Goal: Contribute content: Contribute content

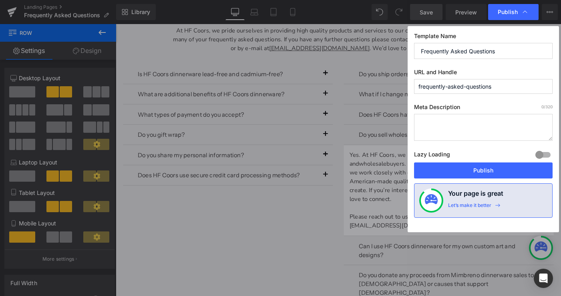
click at [543, 153] on div at bounding box center [543, 154] width 19 height 13
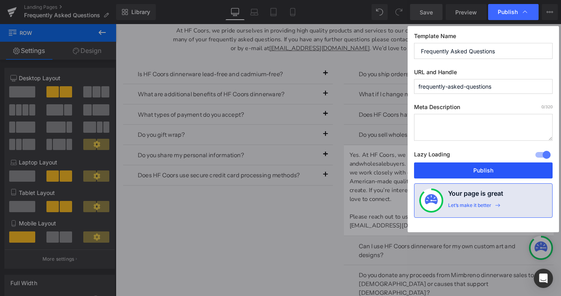
click at [492, 168] on button "Publish" at bounding box center [483, 170] width 139 height 16
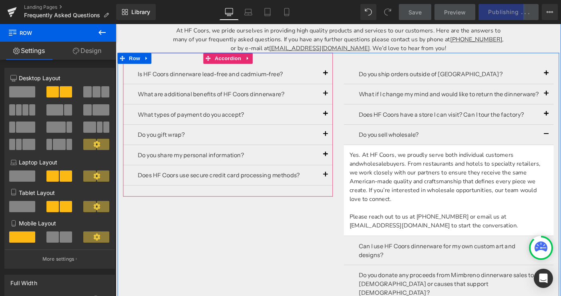
click at [341, 145] on button "button" at bounding box center [344, 144] width 16 height 22
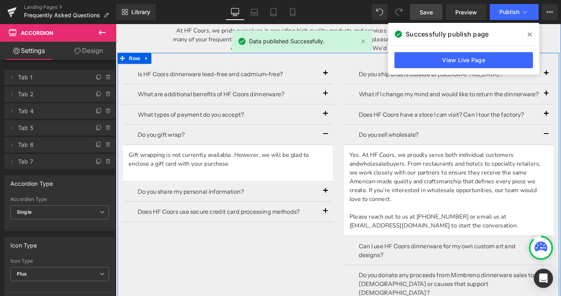
click at [258, 270] on div "Is HF Coors dinnerware lead-free and cadmium-free? Text Block Yes! All of HF Co…" at bounding box center [358, 197] width 481 height 284
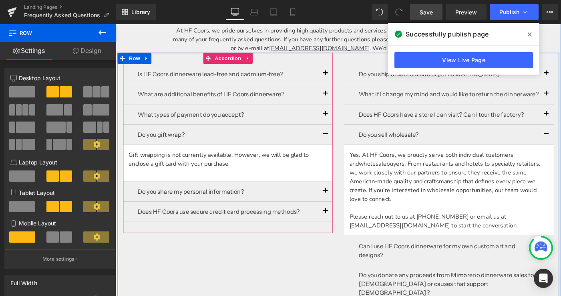
click at [342, 208] on button "button" at bounding box center [344, 206] width 16 height 22
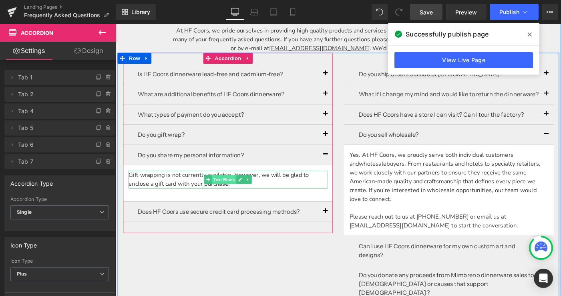
click at [245, 196] on span "Text Block" at bounding box center [233, 193] width 26 height 10
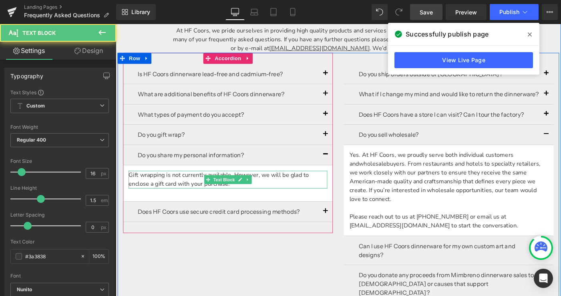
click at [286, 189] on p "Gift wrapping is not currently available. However, we will be glad to enclose a…" at bounding box center [238, 193] width 216 height 19
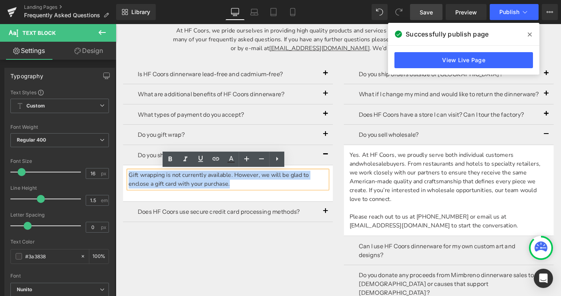
drag, startPoint x: 260, startPoint y: 196, endPoint x: 130, endPoint y: 189, distance: 130.4
click at [130, 189] on p "Gift wrapping is not currently available. However, we will be glad to enclose a…" at bounding box center [238, 193] width 216 height 19
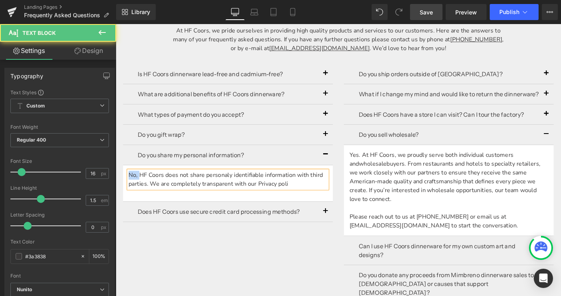
drag, startPoint x: 141, startPoint y: 188, endPoint x: 125, endPoint y: 188, distance: 15.2
click at [125, 188] on article "No, HF Coors does not share personaly identifiable information with third parti…" at bounding box center [238, 197] width 228 height 40
click at [159, 188] on p "HF Coors does not share personaly identifiable information with third parties. …" at bounding box center [238, 193] width 216 height 19
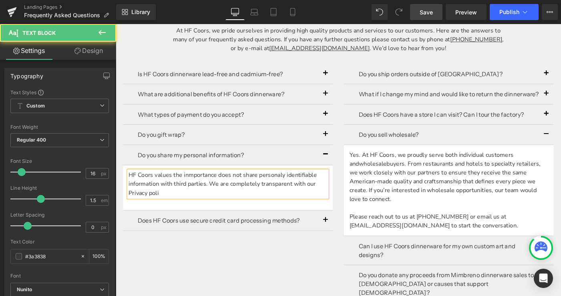
click at [196, 188] on p "HF Coors values the inmportance does not share personaly identifiable informati…" at bounding box center [238, 198] width 216 height 29
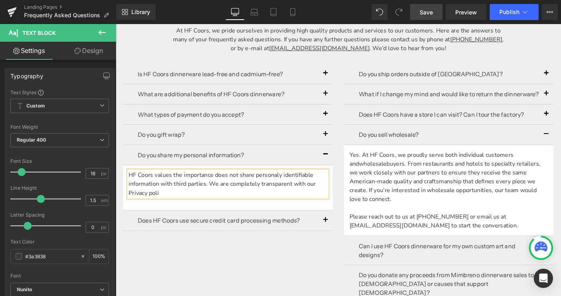
click at [223, 189] on p "HF Coors values the importance does not share personaly identifiable informatio…" at bounding box center [238, 198] width 216 height 29
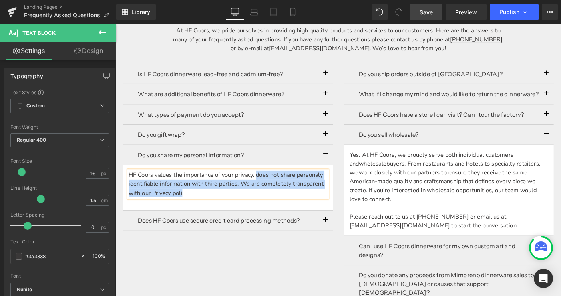
drag, startPoint x: 269, startPoint y: 186, endPoint x: 274, endPoint y: 206, distance: 20.5
click at [274, 206] on p "HF Coors values the importance of your privacy. does not share personaly identi…" at bounding box center [238, 198] width 216 height 29
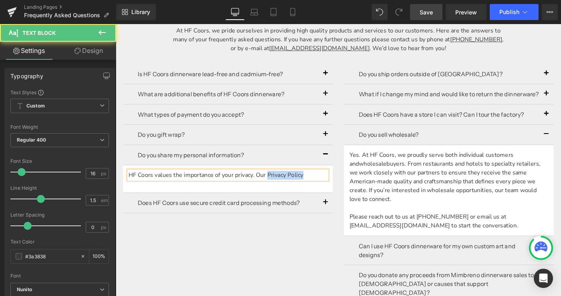
drag, startPoint x: 281, startPoint y: 190, endPoint x: 319, endPoint y: 189, distance: 38.5
click at [319, 189] on p "HF Coors values the importance of your privacy. Our Privacy Policy" at bounding box center [238, 189] width 216 height 10
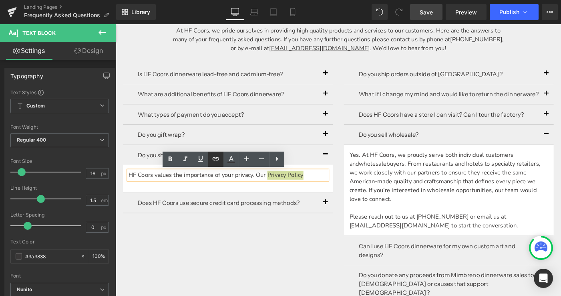
click at [216, 159] on icon at bounding box center [216, 159] width 10 height 10
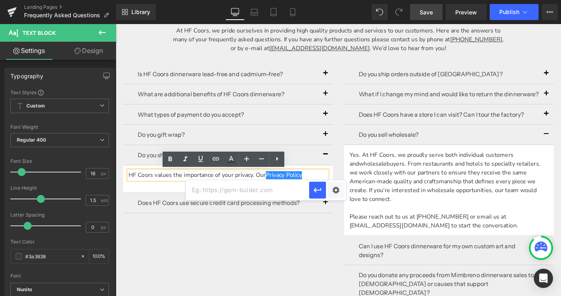
click at [210, 188] on input "text" at bounding box center [247, 190] width 123 height 20
paste input "[URL][DOMAIN_NAME]"
type input "[URL][DOMAIN_NAME]"
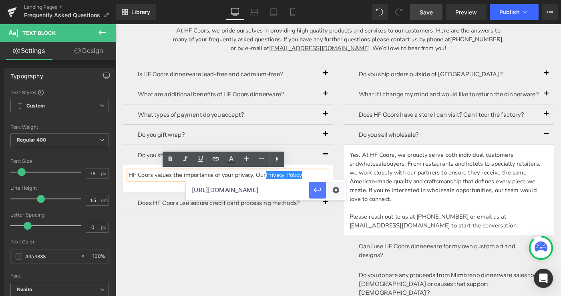
click at [316, 193] on icon "button" at bounding box center [318, 190] width 10 height 10
click at [333, 188] on p "HF Coors values the importance of your privacy. Our Privacy Policy" at bounding box center [238, 189] width 216 height 10
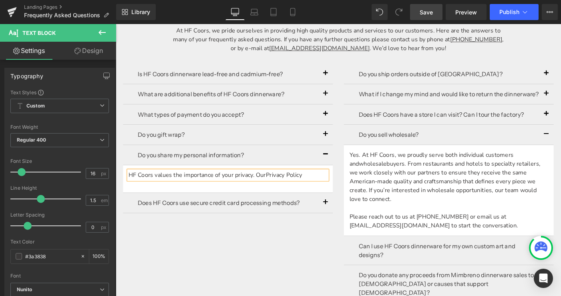
click at [271, 188] on p "HF Coors values the importance of your privacy. Our Privacy Policy" at bounding box center [238, 189] width 216 height 10
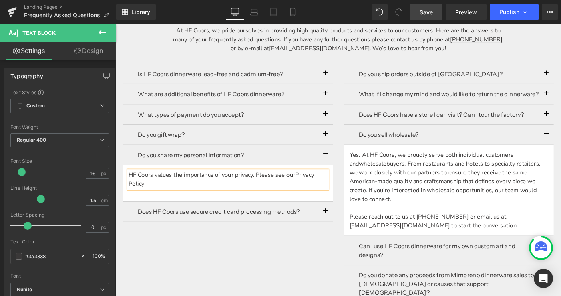
click at [204, 199] on p "HF Coors values the importance of your privacy. Please see our Privacy Policy" at bounding box center [238, 193] width 216 height 19
click at [306, 273] on div "Is HF Coors dinnerware lead-free and cadmium-free? Text Block Yes! All of HF Co…" at bounding box center [358, 197] width 481 height 284
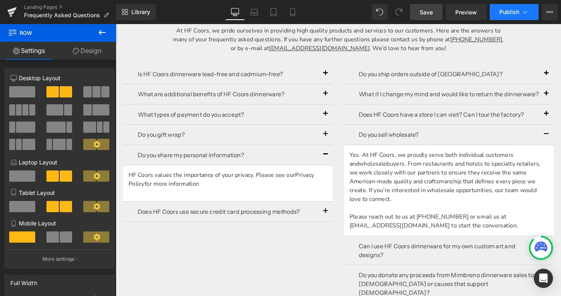
click at [512, 11] on span "Publish" at bounding box center [510, 12] width 20 height 6
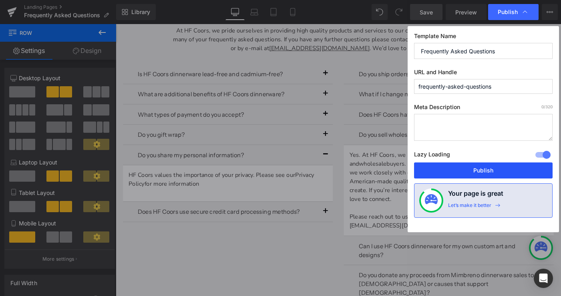
click at [498, 171] on button "Publish" at bounding box center [483, 170] width 139 height 16
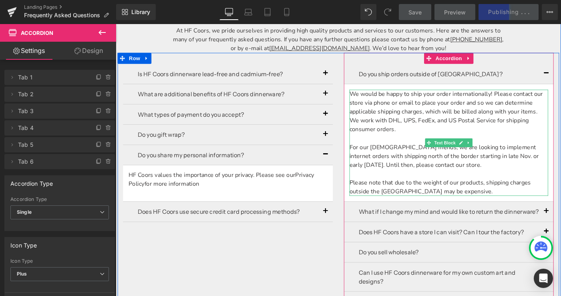
click at [444, 132] on p "We would be happy to ship your order internationally! Please contact our store …" at bounding box center [478, 119] width 216 height 48
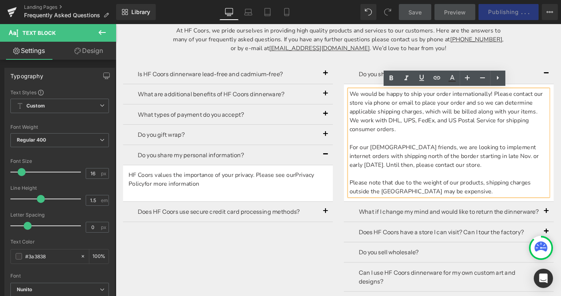
click at [428, 146] on p at bounding box center [478, 148] width 216 height 10
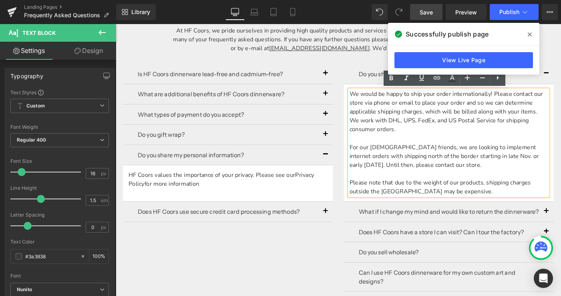
click at [489, 179] on p "For our [DEMOGRAPHIC_DATA] friends, we are looking to implement internet orders…" at bounding box center [478, 167] width 216 height 29
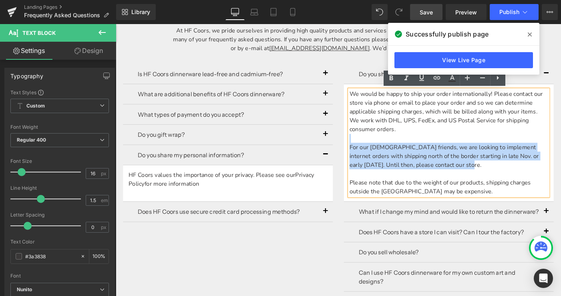
drag, startPoint x: 489, startPoint y: 179, endPoint x: 371, endPoint y: 149, distance: 121.4
click at [371, 149] on div "We would be happy to ship your order internationally! Please contact our store …" at bounding box center [478, 152] width 216 height 115
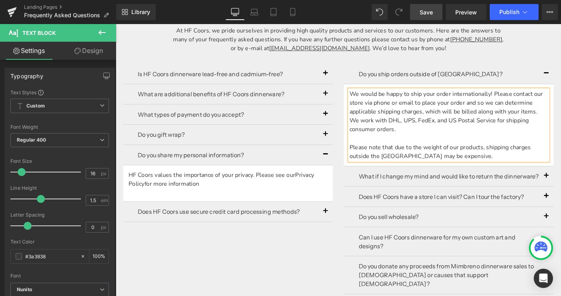
click at [422, 148] on p at bounding box center [478, 148] width 216 height 10
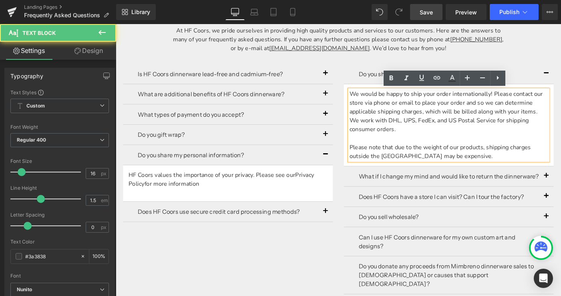
click at [484, 169] on p "Please note that due to the weight of our products, shipping charges outside th…" at bounding box center [478, 162] width 216 height 19
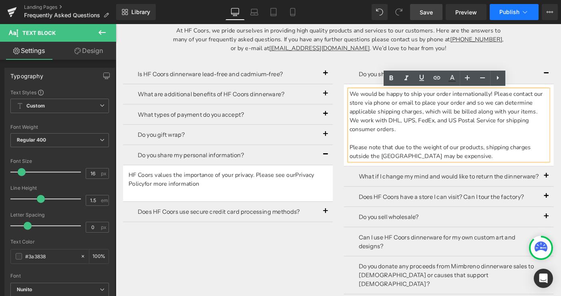
click at [505, 10] on span "Publish" at bounding box center [510, 12] width 20 height 6
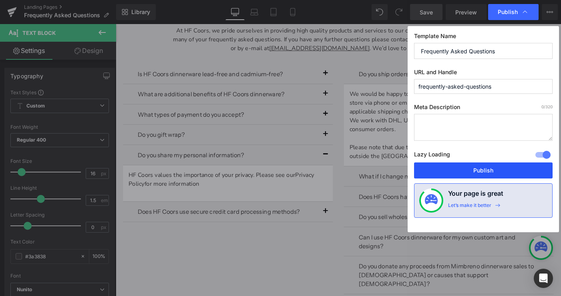
click at [470, 172] on button "Publish" at bounding box center [483, 170] width 139 height 16
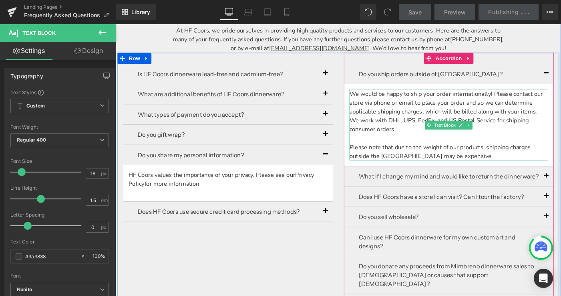
click at [484, 164] on p "Please note that due to the weight of our products, shipping charges outside th…" at bounding box center [478, 162] width 216 height 19
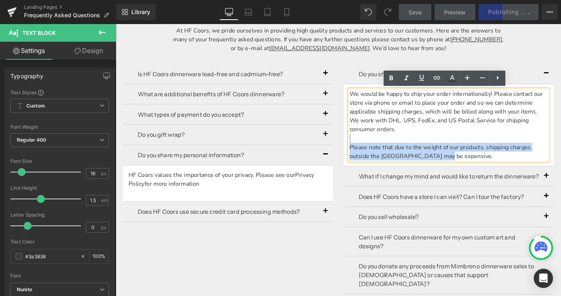
drag, startPoint x: 484, startPoint y: 164, endPoint x: 378, endPoint y: 149, distance: 107.7
click at [378, 149] on div "We would be happy to ship your order internationally! Please contact our store …" at bounding box center [478, 133] width 216 height 77
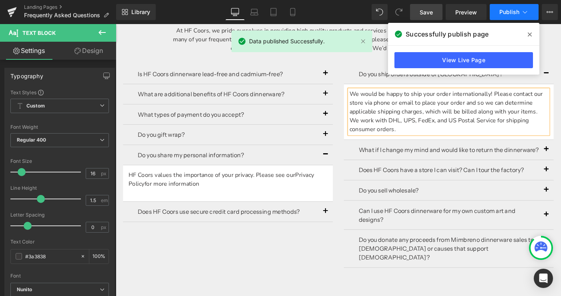
click at [513, 12] on span "Publish" at bounding box center [510, 12] width 20 height 6
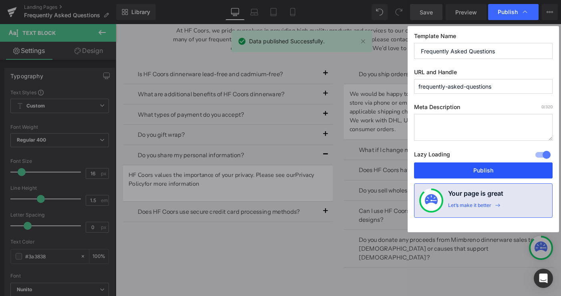
click at [492, 173] on button "Publish" at bounding box center [483, 170] width 139 height 16
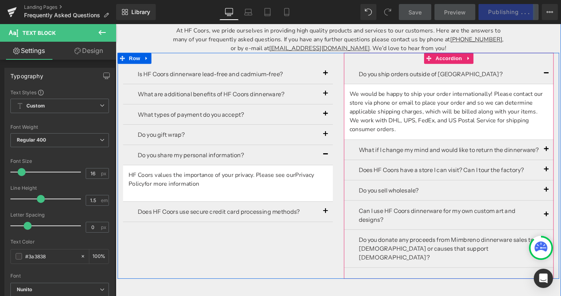
click at [372, 161] on div "What if I change my mind and would like to return the dinnerware? Text Block" at bounding box center [478, 161] width 228 height 22
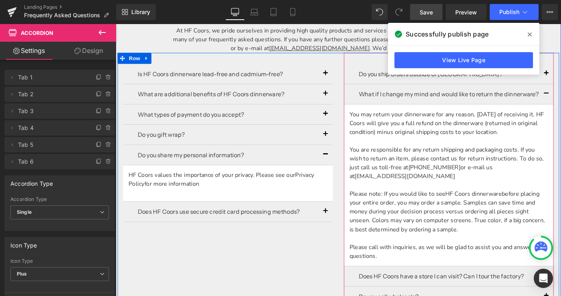
click at [391, 127] on p "You may return your dinnerware for any reason, [DATE] of receiving it. HF Coors…" at bounding box center [478, 131] width 216 height 29
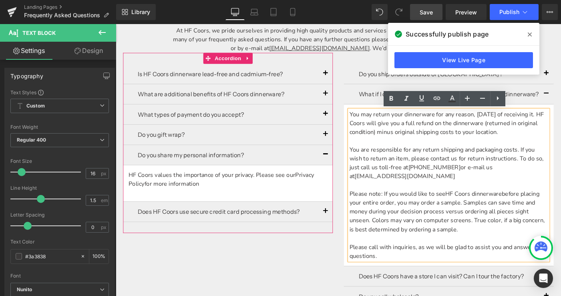
click at [344, 164] on button "button" at bounding box center [344, 166] width 16 height 22
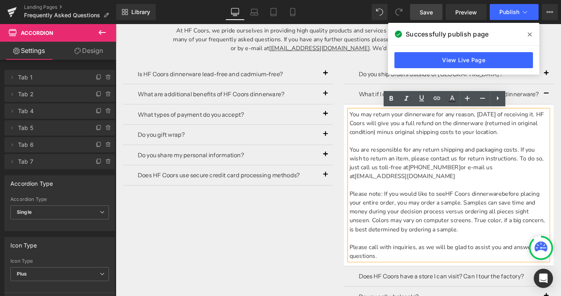
click at [419, 182] on p "You are responsible for any return shipping and packaging costs. If you wish to…" at bounding box center [478, 175] width 216 height 38
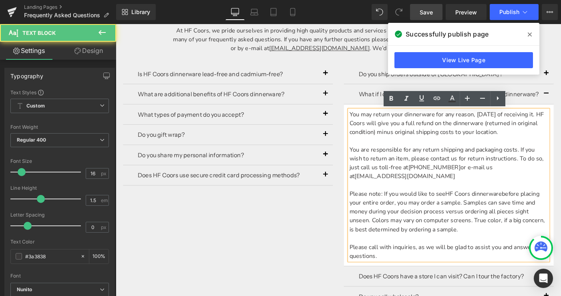
click at [372, 123] on p "You may return your dinnerware for any reason, [DATE] of receiving it. HF Coors…" at bounding box center [478, 131] width 216 height 29
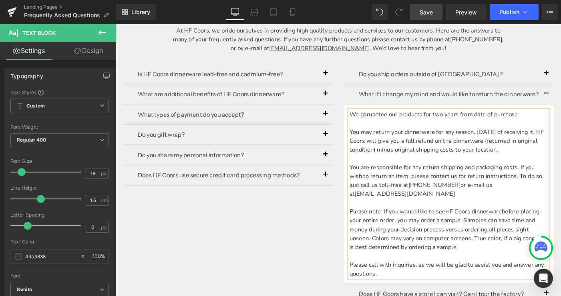
click at [561, 121] on p "We garuantee our products for two years from date of purchase." at bounding box center [478, 122] width 216 height 10
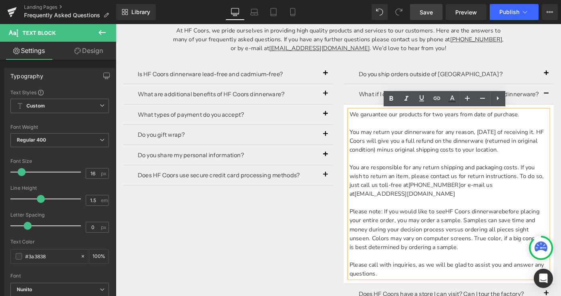
click at [390, 123] on p "We garuantee our products for two years from date of purchase." at bounding box center [478, 122] width 216 height 10
click at [560, 122] on p "We garuantee our products for two years from date of purchase." at bounding box center [478, 122] width 216 height 10
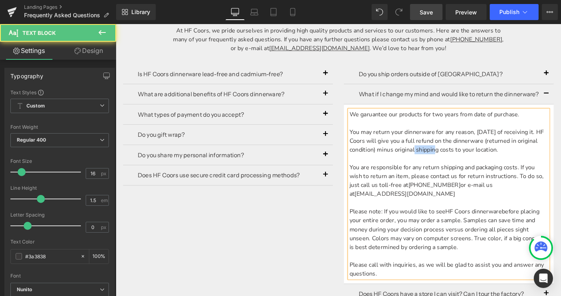
drag, startPoint x: 443, startPoint y: 161, endPoint x: 464, endPoint y: 162, distance: 21.6
click at [464, 162] on p "You may return your dinnerware for any reason, [DATE] of receiving it. HF Coors…" at bounding box center [478, 151] width 216 height 29
drag, startPoint x: 425, startPoint y: 162, endPoint x: 440, endPoint y: 162, distance: 15.2
click at [440, 162] on p "You may return your dinnerware for any reason, [DATE] of receiving it. HF Coors…" at bounding box center [478, 151] width 216 height 29
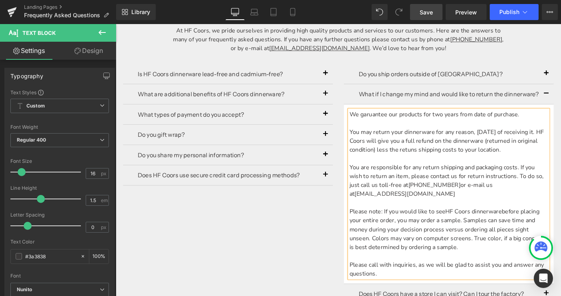
click at [468, 161] on p "You may return your dinnerware for any reason, [DATE] of receiving it. HF Coors…" at bounding box center [478, 151] width 216 height 29
click at [462, 173] on p at bounding box center [478, 170] width 216 height 10
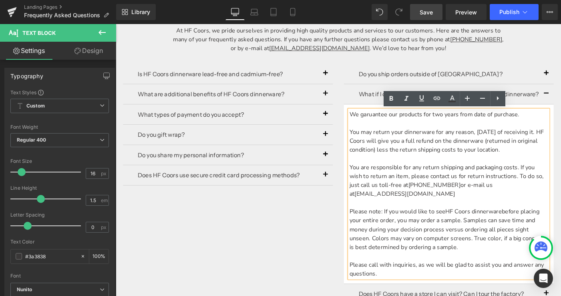
click at [386, 188] on p "You are responsible for any return shipping and packaging costs. If you wish to…" at bounding box center [478, 194] width 216 height 38
drag, startPoint x: 435, startPoint y: 200, endPoint x: 478, endPoint y: 200, distance: 42.9
click at [478, 200] on link "[PHONE_NUMBER]" at bounding box center [462, 199] width 57 height 9
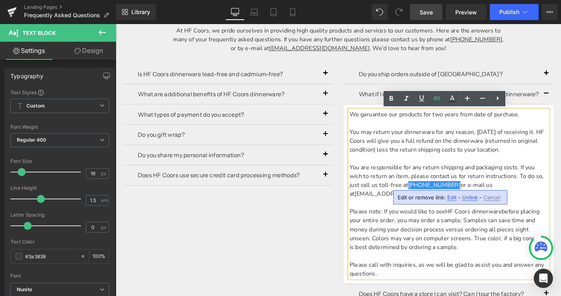
click at [408, 214] on p at bounding box center [478, 219] width 216 height 10
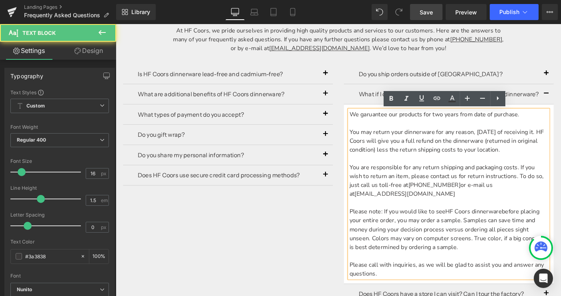
click at [486, 198] on p "You are responsible for any return shipping and packaging costs. If you wish to…" at bounding box center [478, 194] width 216 height 38
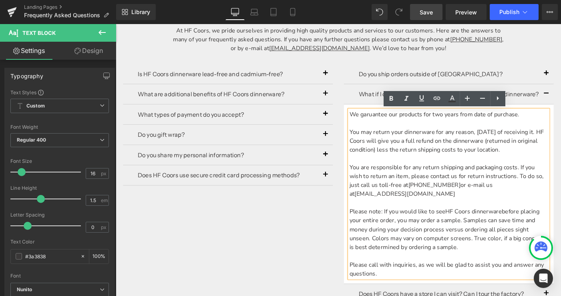
click at [398, 227] on p "Please note: If you would like to see HF Coors dinnerware before placing your e…" at bounding box center [478, 247] width 216 height 48
click at [411, 223] on p "Please note: If you would like to see HF Coors dinnerware before placing your e…" at bounding box center [478, 247] width 216 height 48
click at [390, 121] on p "We garuantee our products for two years from date of purchase." at bounding box center [478, 122] width 216 height 10
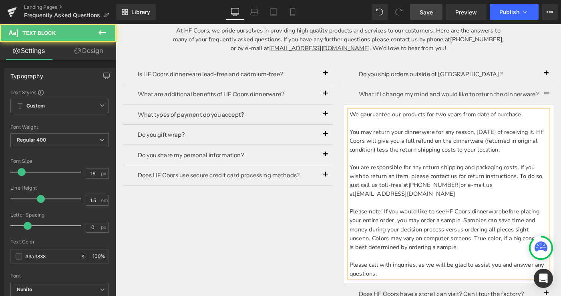
click at [398, 121] on p "We gauruantee our products for two years from date of purchase." at bounding box center [478, 122] width 216 height 10
click at [396, 129] on p at bounding box center [478, 132] width 216 height 10
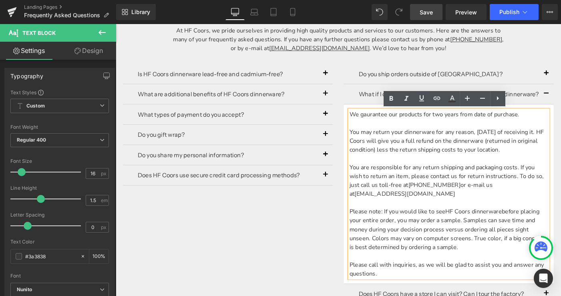
click at [561, 122] on p "We gaurantee our products for two years from date of purchase." at bounding box center [478, 122] width 216 height 10
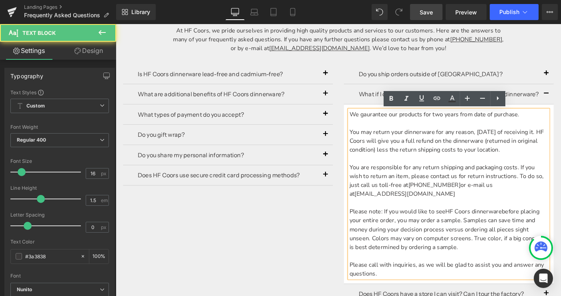
click at [381, 123] on p "We gaurantee our products for two years from date of purchase." at bounding box center [478, 122] width 216 height 10
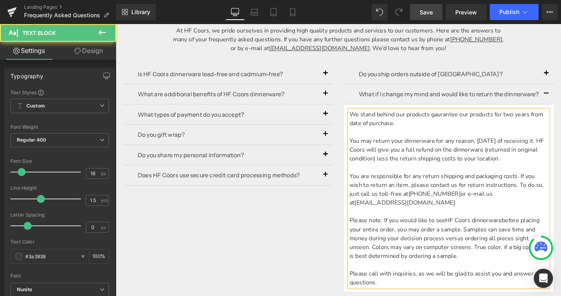
click at [383, 121] on p "We stand behind our products gaurantee our products for two years from date of …" at bounding box center [478, 126] width 216 height 19
click at [492, 123] on p "We proudlystand behind our products gaurantee our products for two years from d…" at bounding box center [478, 126] width 216 height 19
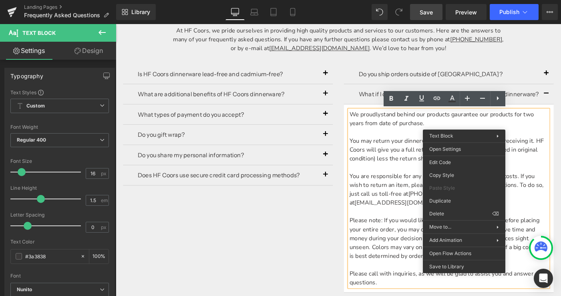
click at [505, 125] on p "We proudlystand behind our products gaurantee our products for two years from d…" at bounding box center [478, 126] width 216 height 19
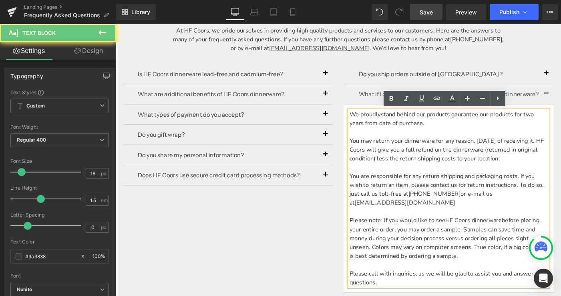
click at [512, 122] on p "We proudlystand behind our products gaurantee our products for two years from d…" at bounding box center [478, 126] width 216 height 19
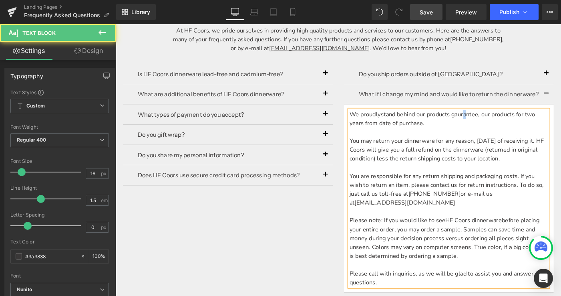
click at [495, 123] on p "We proudlystand behind our products gaurantee, our products for two years from …" at bounding box center [478, 126] width 216 height 19
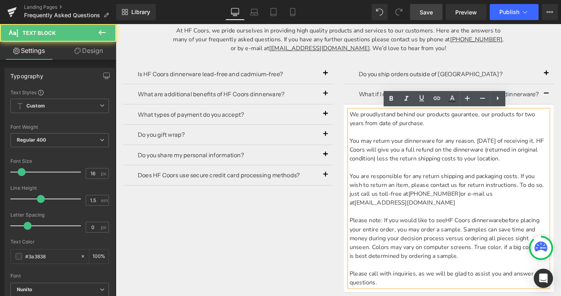
click at [489, 122] on p "We proudlystand behind our products gaurantee, our products for two years from …" at bounding box center [478, 126] width 216 height 19
click at [500, 123] on p "We proudlystand behind our products gaurantee, our products for two years from …" at bounding box center [478, 126] width 216 height 19
click at [513, 122] on p "We proudlystand behind our products gaurantee, our products for two years from …" at bounding box center [478, 126] width 216 height 19
click at [500, 122] on p "We proudlystand behind our products gaurantee, our products for two years from …" at bounding box center [478, 126] width 216 height 19
click at [480, 128] on p "We proudlystand behind our products gaurantee, our products for two years from …" at bounding box center [478, 126] width 216 height 19
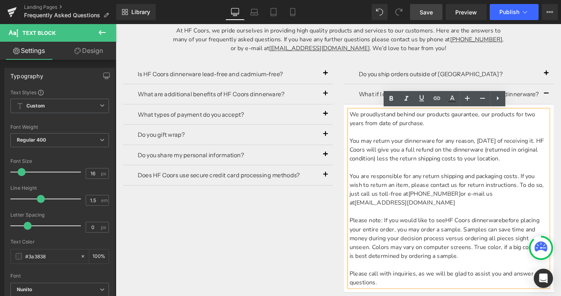
click at [380, 142] on p at bounding box center [478, 142] width 216 height 10
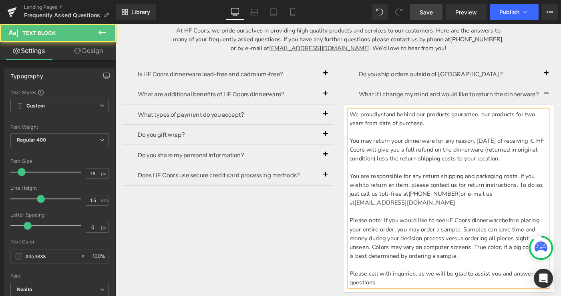
click at [371, 152] on p "You may return your dinnerware for any reason, [DATE] of receiving it. HF Coors…" at bounding box center [478, 160] width 216 height 29
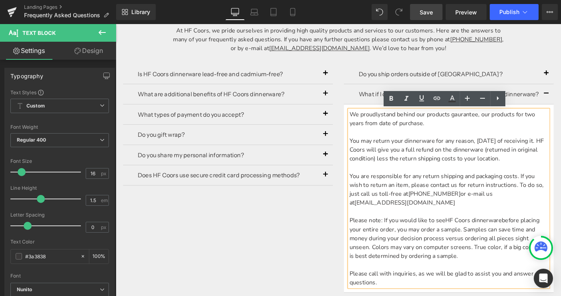
click at [405, 123] on p "We proudlystand behind our products gaurantee, our products for two years from …" at bounding box center [478, 126] width 216 height 19
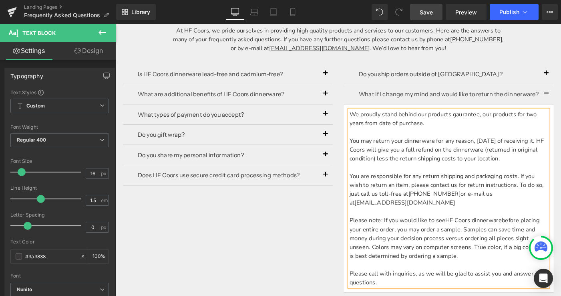
click at [468, 137] on p at bounding box center [478, 142] width 216 height 10
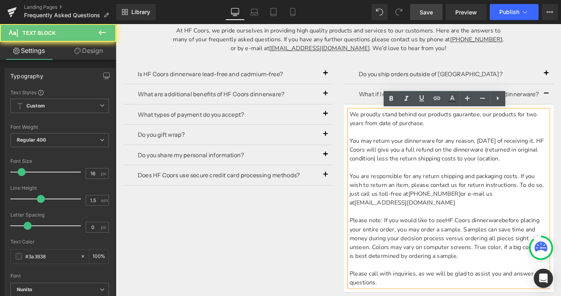
click at [496, 123] on p "We proudly stand behind our products gaurantee, our products for two years from…" at bounding box center [478, 126] width 216 height 19
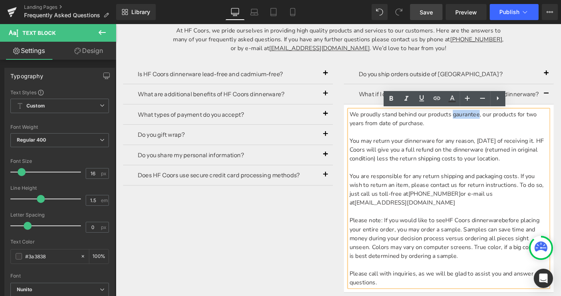
drag, startPoint x: 484, startPoint y: 123, endPoint x: 510, endPoint y: 122, distance: 26.0
click at [510, 122] on p "We proudly stand behind our products gaurantee, our products for two years from…" at bounding box center [478, 126] width 216 height 19
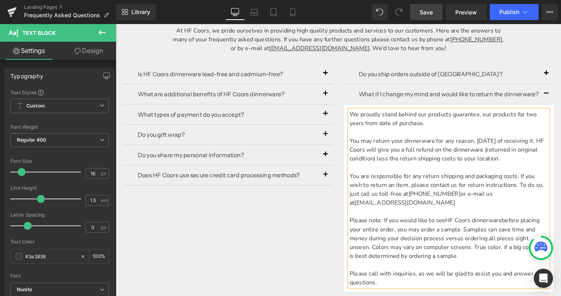
click at [498, 140] on p at bounding box center [478, 142] width 216 height 10
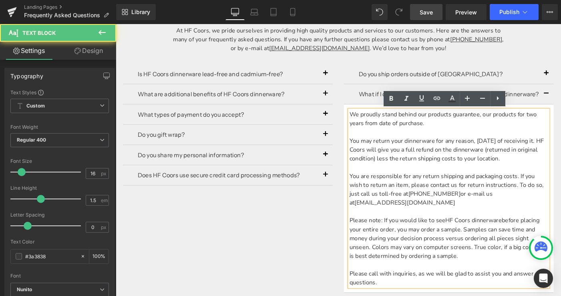
click at [494, 122] on p "We proudly stand behind our products guarantee, our products for two years from…" at bounding box center [478, 126] width 216 height 19
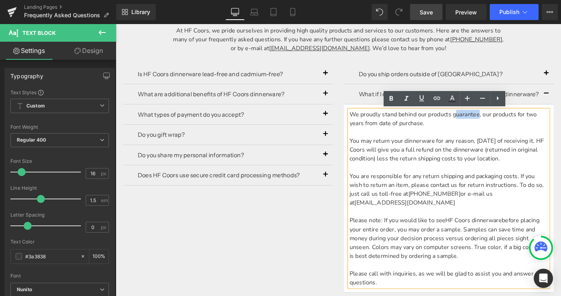
drag, startPoint x: 485, startPoint y: 123, endPoint x: 511, endPoint y: 122, distance: 25.7
click at [511, 122] on p "We proudly stand behind our products guarantee, our products for two years from…" at bounding box center [478, 126] width 216 height 19
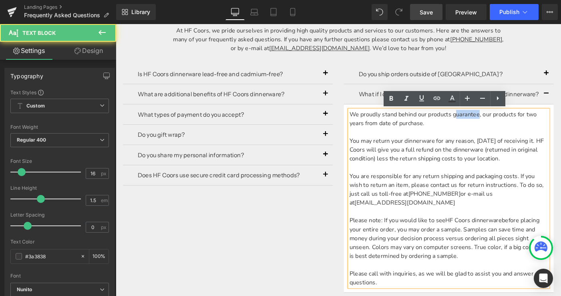
drag, startPoint x: 465, startPoint y: 134, endPoint x: 363, endPoint y: 119, distance: 102.4
click at [363, 119] on div "Do you ship orders outside of [GEOGRAPHIC_DATA]? Text Block We would be happy t…" at bounding box center [478, 250] width 240 height 390
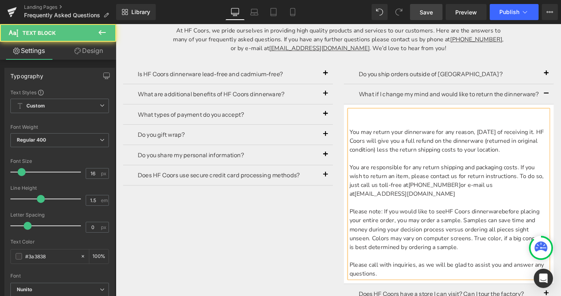
click at [371, 140] on p "You may return your dinnerware for any reason, [DATE] of receiving it. HF Coors…" at bounding box center [478, 151] width 216 height 29
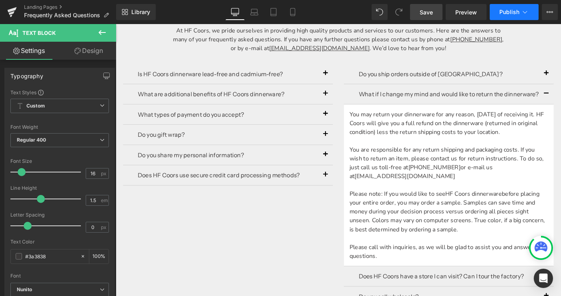
click at [506, 10] on span "Publish" at bounding box center [510, 12] width 20 height 6
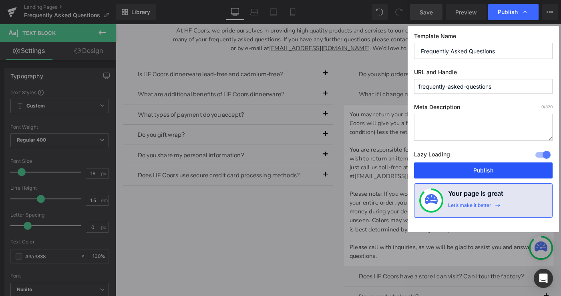
click at [480, 171] on button "Publish" at bounding box center [483, 170] width 139 height 16
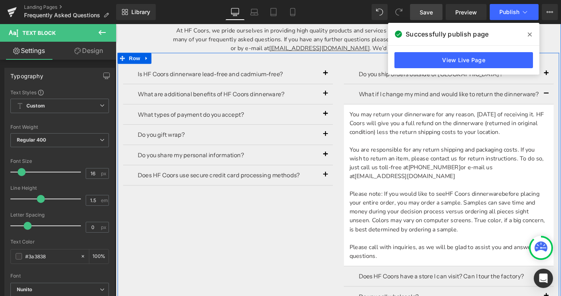
click at [321, 237] on div "Is HF Coors dinnerware lead-free and cadmium-free? Text Block Yes! All of HF Co…" at bounding box center [358, 235] width 481 height 361
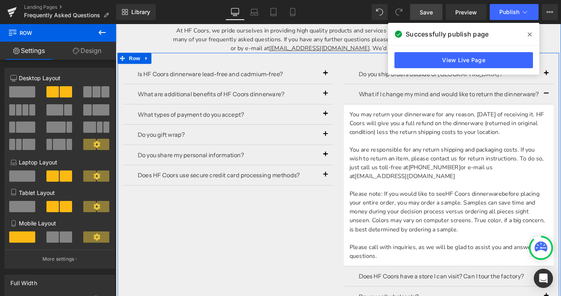
click at [323, 234] on div "Is HF Coors dinnerware lead-free and cadmium-free? Text Block Yes! All of HF Co…" at bounding box center [358, 235] width 481 height 361
click at [289, 257] on div "Is HF Coors dinnerware lead-free and cadmium-free? Text Block Yes! All of HF Co…" at bounding box center [358, 235] width 481 height 361
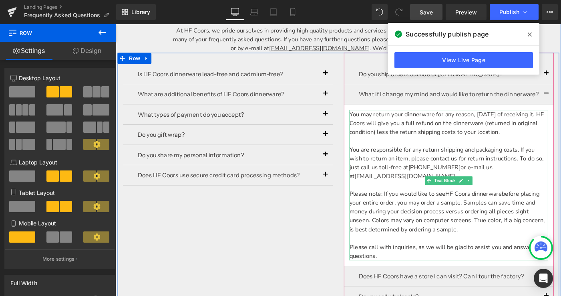
click at [407, 157] on p "You are responsible for any return shipping and packaging costs. If you wish to…" at bounding box center [478, 175] width 216 height 38
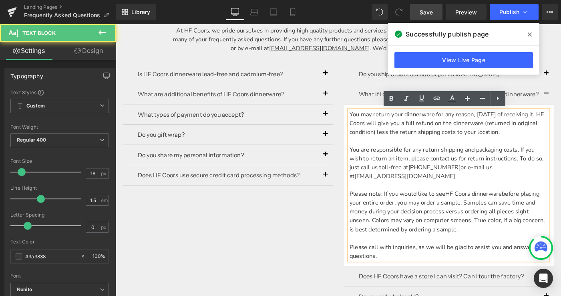
click at [422, 147] on p at bounding box center [478, 151] width 216 height 10
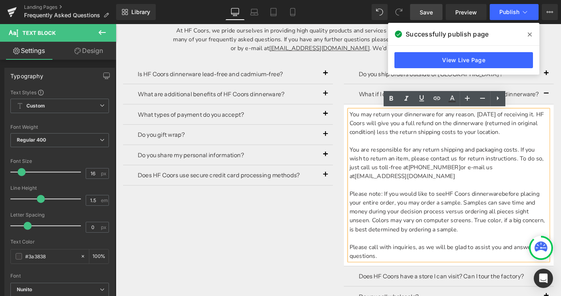
click at [308, 254] on div "Is HF Coors dinnerware lead-free and cadmium-free? Text Block Yes! All of HF Co…" at bounding box center [358, 235] width 481 height 361
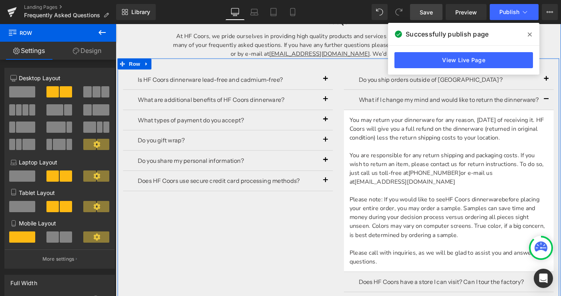
scroll to position [224, 0]
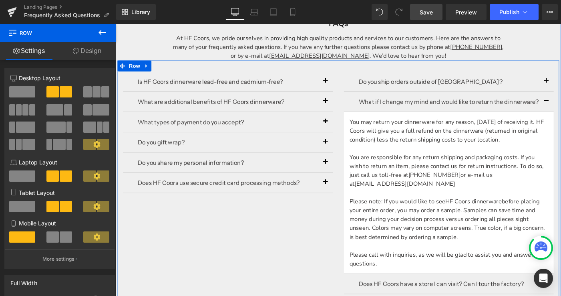
click at [310, 240] on div "Is HF Coors dinnerware lead-free and cadmium-free? Text Block Yes! All of HF Co…" at bounding box center [358, 244] width 481 height 361
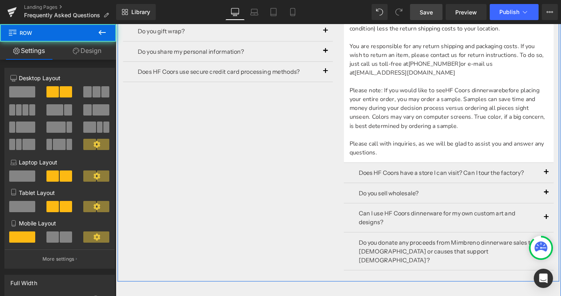
scroll to position [349, 0]
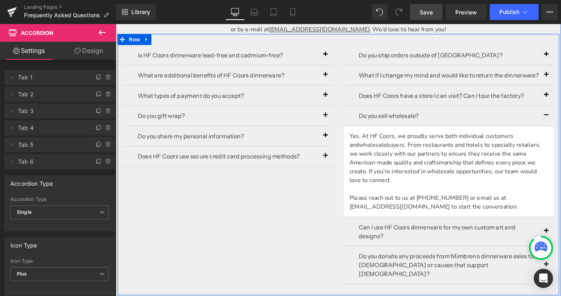
scroll to position [246, 0]
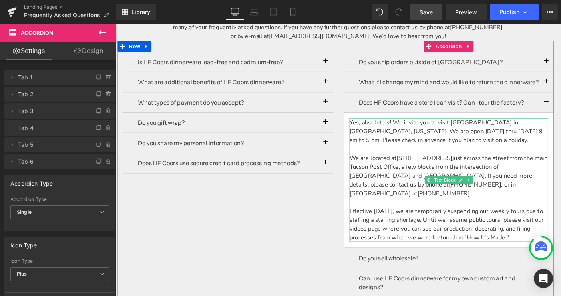
click at [422, 138] on p "Yes, absolutely! We invite you to visit [GEOGRAPHIC_DATA] in [GEOGRAPHIC_DATA],…" at bounding box center [478, 140] width 216 height 29
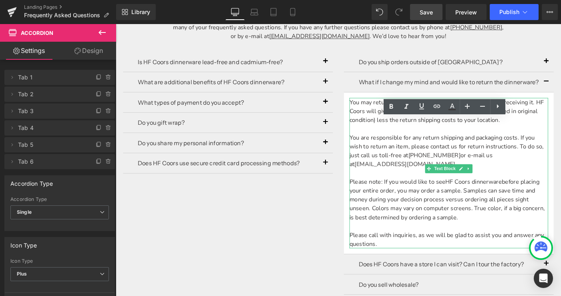
click at [434, 146] on p "You are responsible for any return shipping and packaging costs. If you wish to…" at bounding box center [478, 162] width 216 height 38
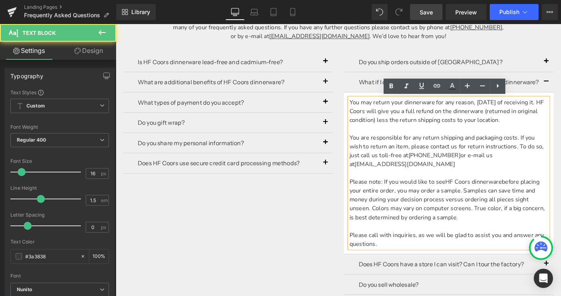
click at [371, 108] on span "You may return your dinnerware for any reason, [DATE] of receiving it. HF Coors…" at bounding box center [476, 119] width 212 height 28
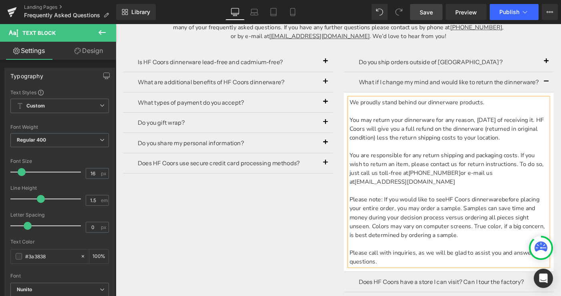
click at [534, 109] on p "We proudly stand behind our dinnerware products." at bounding box center [478, 109] width 216 height 10
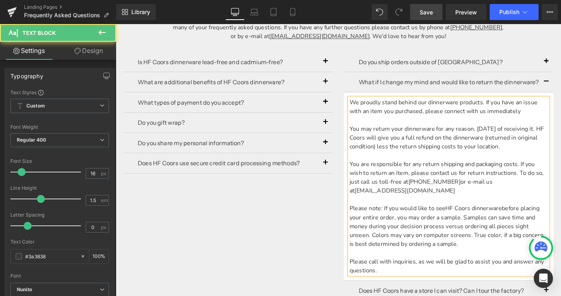
click at [519, 107] on span "We proudly stand behind our dinnerware products. If you have an issue with an i…" at bounding box center [472, 114] width 205 height 18
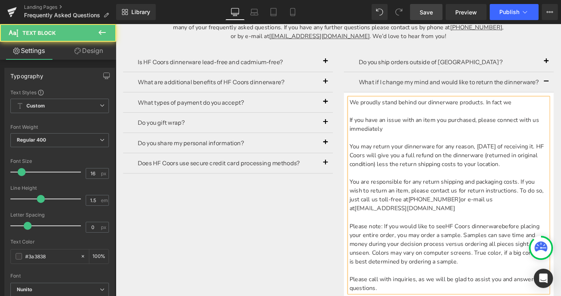
click at [555, 108] on p "We proudly stand behind our dinnerware products. In fact we" at bounding box center [478, 109] width 216 height 10
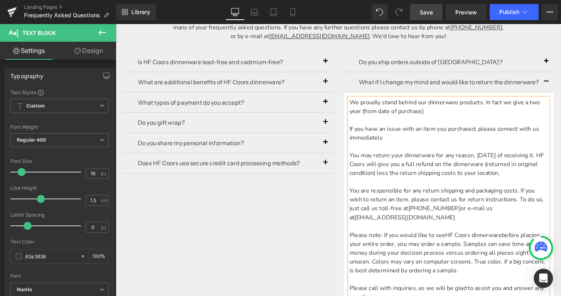
click at [383, 120] on span "We proudly stand behind our dinnerware products. In fact we give a two year (fr…" at bounding box center [474, 114] width 208 height 18
click at [401, 118] on span "We proudly stand behind our dinnerware products. In fact we give a two year gau…" at bounding box center [474, 114] width 208 height 18
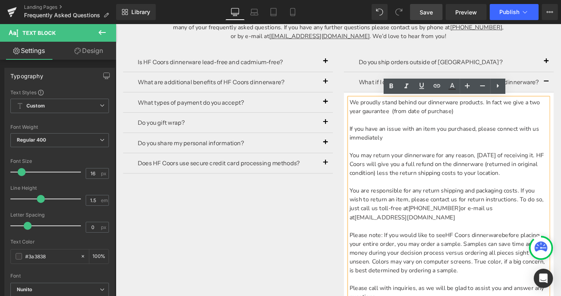
click at [395, 117] on span "We proudly stand behind our dinnerware products. In fact we give a two year gau…" at bounding box center [474, 114] width 208 height 18
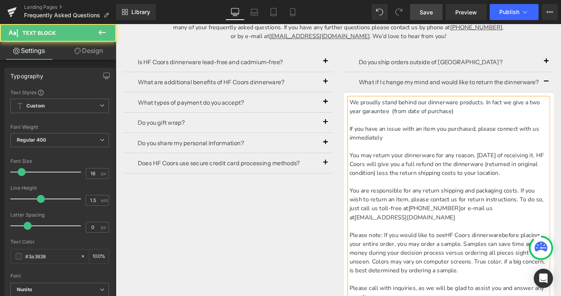
click at [414, 125] on p at bounding box center [478, 128] width 216 height 10
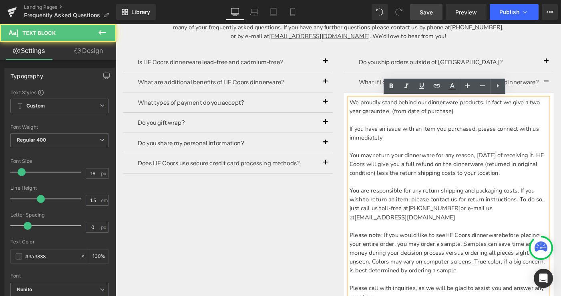
click at [401, 117] on span "We proudly stand behind our dinnerware products. In fact we give a two year gar…" at bounding box center [474, 114] width 208 height 18
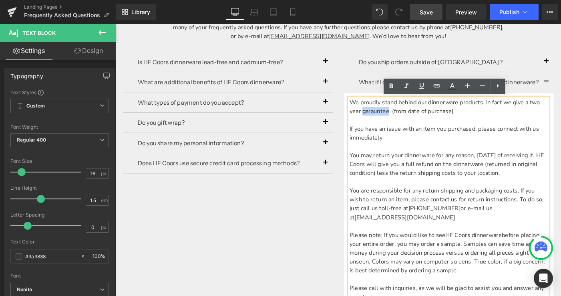
drag, startPoint x: 385, startPoint y: 119, endPoint x: 412, endPoint y: 118, distance: 27.7
click at [412, 118] on span "We proudly stand behind our dinnerware products. In fact we give a two year gar…" at bounding box center [474, 114] width 208 height 18
copy span "garauntee"
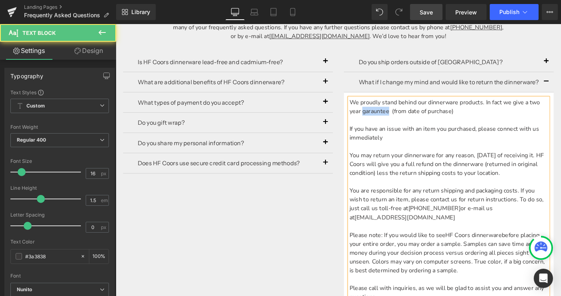
click at [388, 120] on span "We proudly stand behind our dinnerware products. In fact we give a two year gar…" at bounding box center [474, 114] width 208 height 18
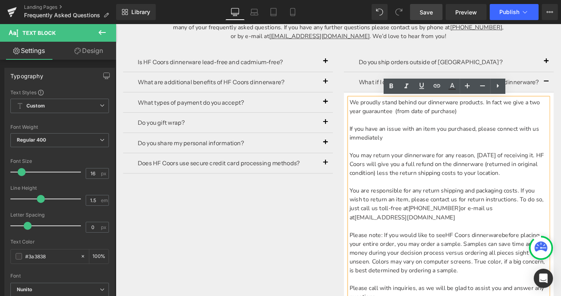
click at [403, 119] on span "We proudly stand behind our dinnerware products. In fact we give a two year gua…" at bounding box center [474, 114] width 208 height 18
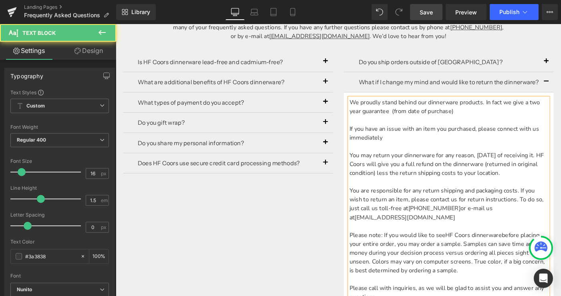
click at [414, 127] on p at bounding box center [478, 128] width 216 height 10
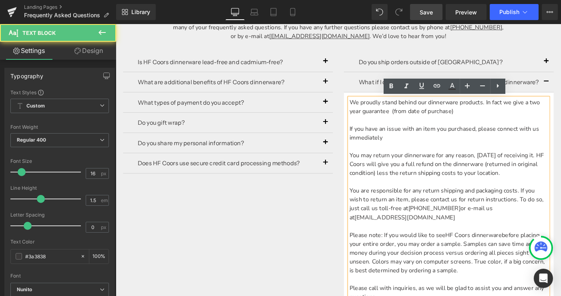
click at [418, 117] on span "We proudly stand behind our dinnerware products. In fact we give a two year gua…" at bounding box center [474, 114] width 208 height 18
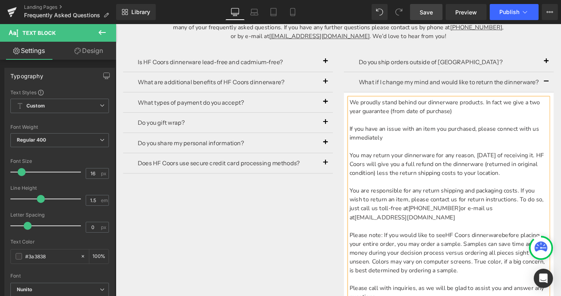
click at [482, 117] on span "We proudly stand behind our dinnerware products. In fact we give a two year gua…" at bounding box center [474, 114] width 208 height 18
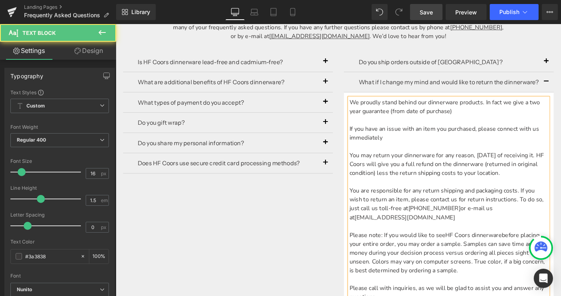
click at [414, 117] on span "We proudly stand behind our dinnerware products. In fact we give a two year gua…" at bounding box center [474, 114] width 208 height 18
click at [422, 146] on p "If you have an issue with an item you purchased, please connect with us immedia…" at bounding box center [478, 142] width 216 height 19
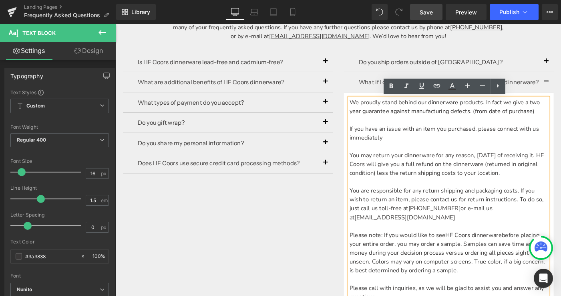
click at [370, 135] on span "If you have an issue with an item you purchased, please connect with us immedia…" at bounding box center [473, 142] width 206 height 18
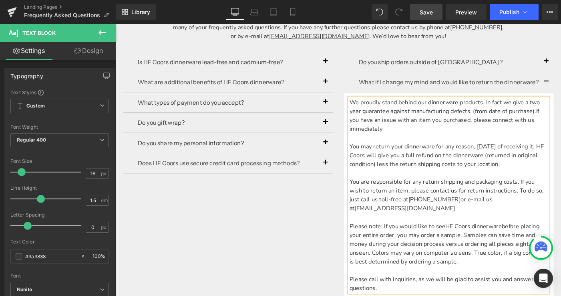
click at [381, 157] on span "You may return your dinnerware for any reason, [DATE] of receiving it. HF Coors…" at bounding box center [476, 167] width 212 height 28
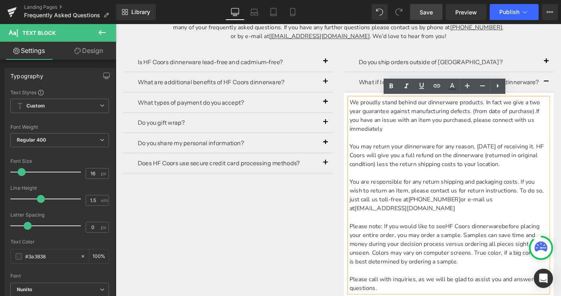
click at [332, 240] on div "Is HF Coors dinnerware lead-free and cadmium-free? Text Block Yes! All of HF Co…" at bounding box center [358, 246] width 481 height 409
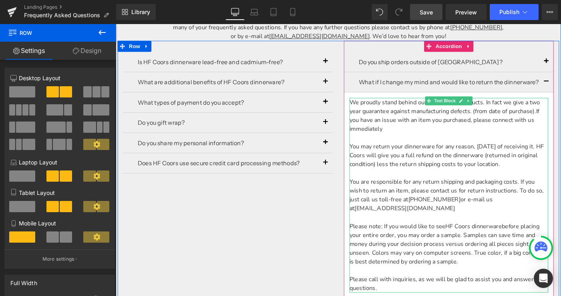
click at [418, 141] on p "We proudly stand behind our dinnerware products. In fact we give a two year gua…" at bounding box center [478, 123] width 216 height 38
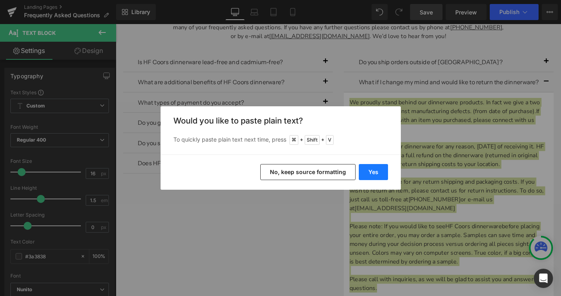
click at [378, 175] on button "Yes" at bounding box center [373, 172] width 29 height 16
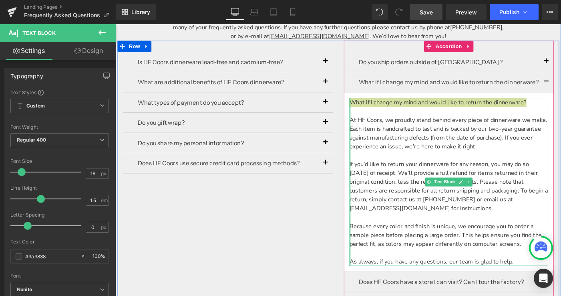
drag, startPoint x: 565, startPoint y: 108, endPoint x: 371, endPoint y: 111, distance: 194.0
click at [371, 111] on div "What if I change my mind and would like to return the dinnerware? At [GEOGRAPHI…" at bounding box center [478, 195] width 216 height 183
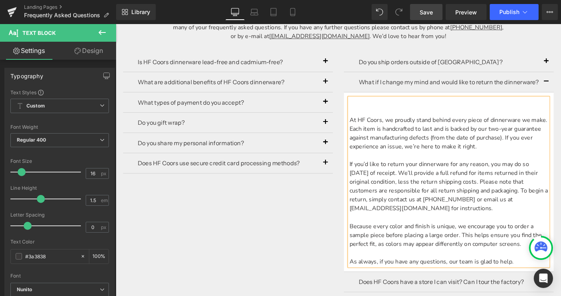
click at [371, 129] on p "At HF Coors, we proudly stand behind every piece of dinnerware we make. Each it…" at bounding box center [478, 142] width 216 height 38
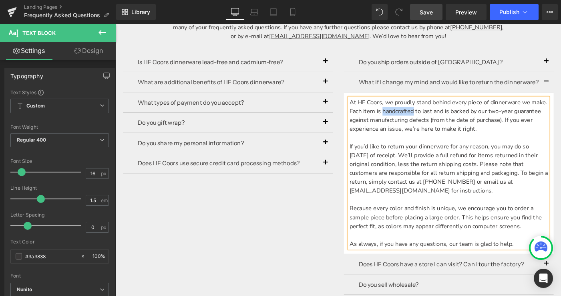
drag, startPoint x: 407, startPoint y: 117, endPoint x: 440, endPoint y: 119, distance: 32.9
click at [440, 119] on span "At HF Coors, we proudly stand behind every piece of dinnerware we make. Each it…" at bounding box center [478, 124] width 216 height 38
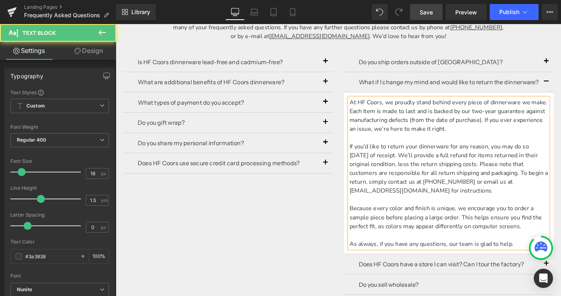
click at [419, 163] on p "If you’d like to return your dinnerware for any reason, you may do so [DATE] of…" at bounding box center [478, 181] width 216 height 58
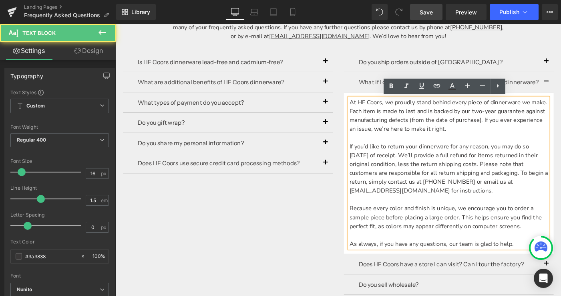
click at [461, 167] on p "If you’d like to return your dinnerware for any reason, you may do so [DATE] of…" at bounding box center [478, 181] width 216 height 58
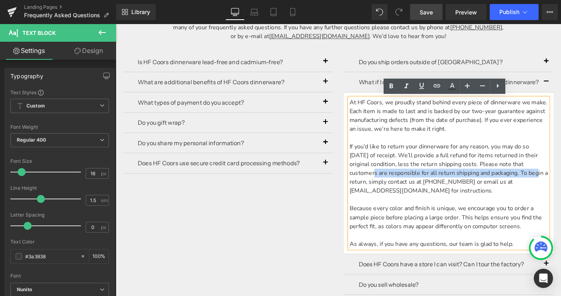
drag, startPoint x: 370, startPoint y: 186, endPoint x: 551, endPoint y: 187, distance: 180.7
click at [551, 187] on p "If you’d like to return your dinnerware for any reason, you may do so [DATE] of…" at bounding box center [478, 181] width 216 height 58
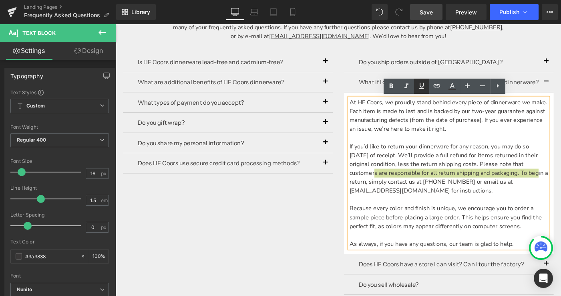
click at [421, 84] on icon at bounding box center [422, 86] width 10 height 10
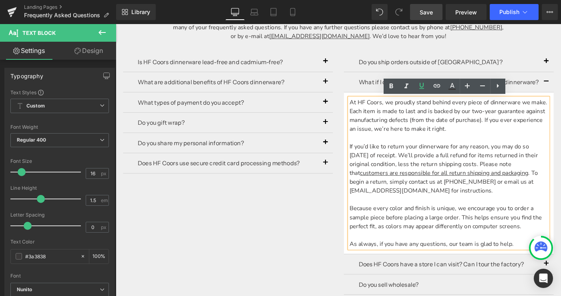
click at [464, 204] on p "If you’d like to return your dinnerware for any reason, you may do so [DATE] of…" at bounding box center [478, 181] width 216 height 58
click at [556, 184] on p "If you’d like to return your dinnerware for any reason, you may do so [DATE] of…" at bounding box center [478, 181] width 216 height 58
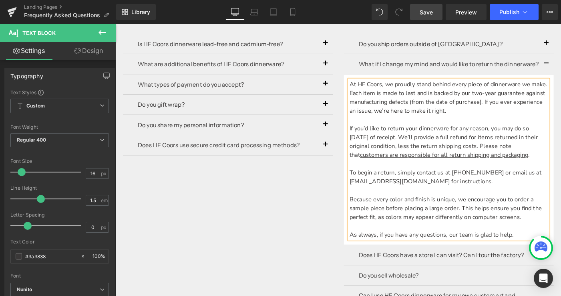
scroll to position [269, 0]
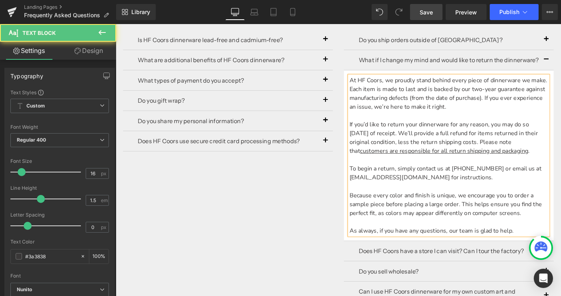
click at [437, 224] on p "Because every color and finish is unique, we encourage you to order a sample pi…" at bounding box center [478, 220] width 216 height 29
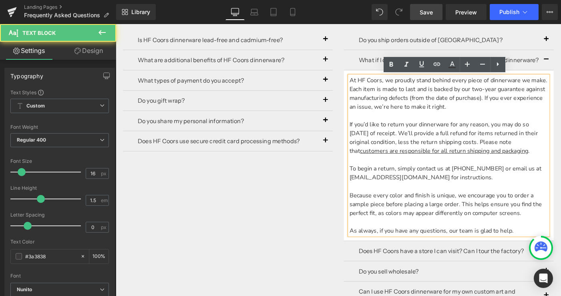
click at [371, 207] on p "Because every color and finish is unique, we encourage you to order a sample pi…" at bounding box center [478, 220] width 216 height 29
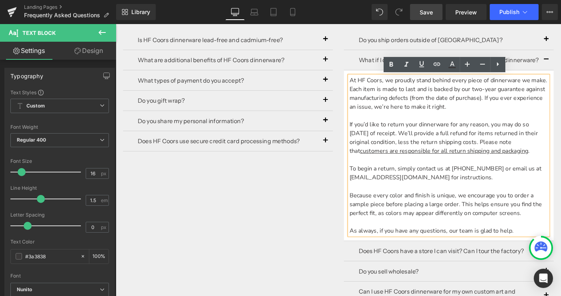
click at [317, 228] on div "Is HF Coors dinnerware lead-free and cadmium-free? Text Block Yes! All of HF Co…" at bounding box center [358, 203] width 481 height 371
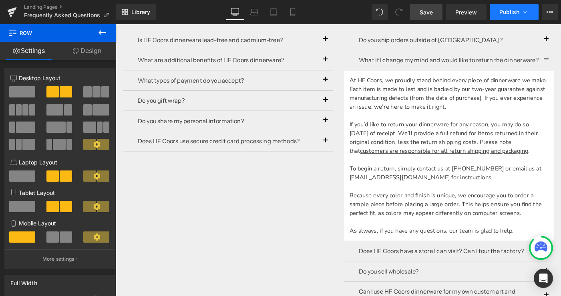
click at [505, 14] on span "Publish" at bounding box center [510, 12] width 20 height 6
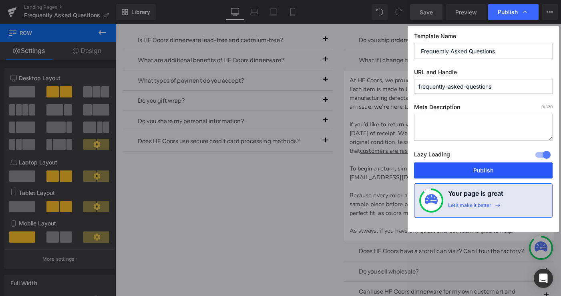
click at [472, 173] on button "Publish" at bounding box center [483, 170] width 139 height 16
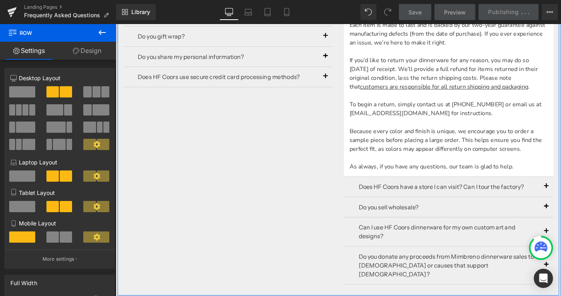
scroll to position [342, 0]
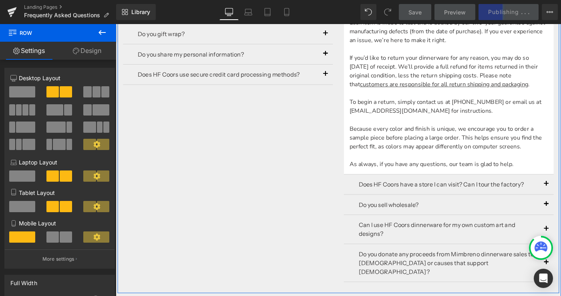
click at [414, 200] on p "Does HF Coors have a store I can visit? Can I tour the factory?" at bounding box center [478, 199] width 196 height 10
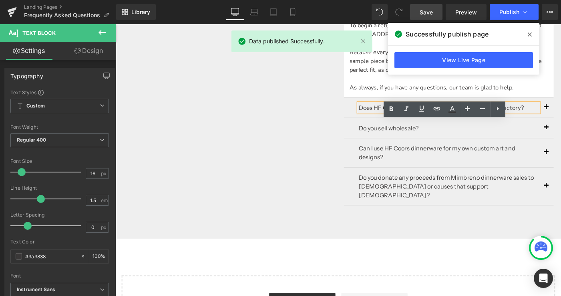
scroll to position [430, 0]
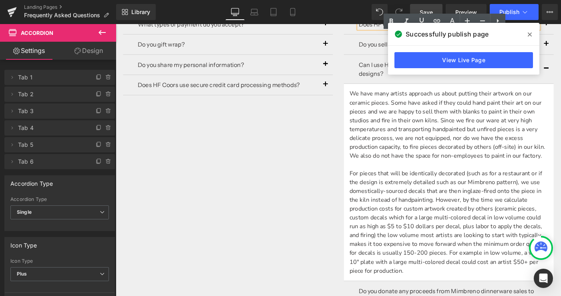
scroll to position [333, 0]
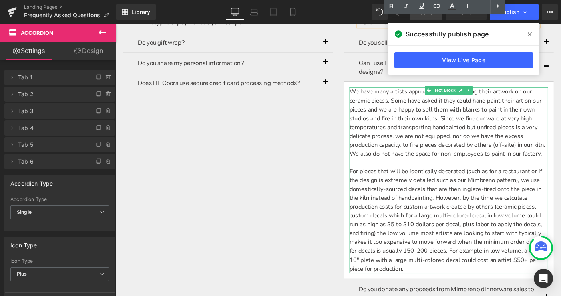
click at [437, 200] on p "For pieces that will be identically decorated (such as for a restaurant or if t…" at bounding box center [478, 237] width 216 height 115
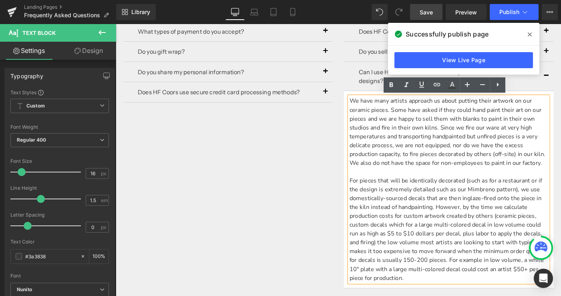
scroll to position [324, 0]
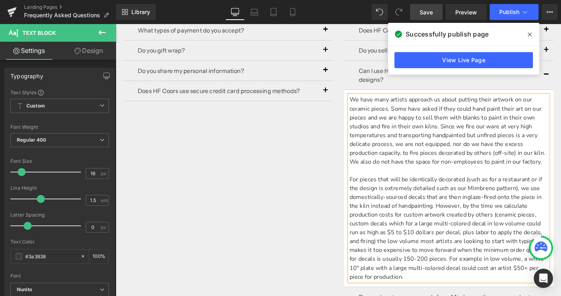
click at [532, 34] on span at bounding box center [530, 34] width 13 height 13
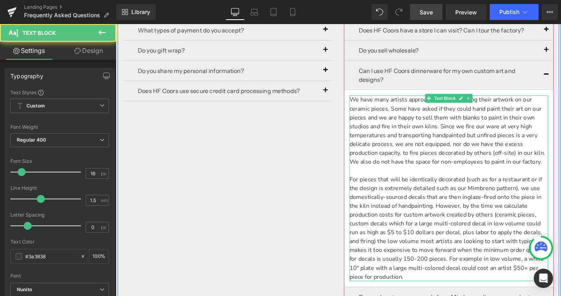
click at [399, 143] on p "We have many artists approach us about putting their artwork on our ceramic pie…" at bounding box center [478, 139] width 216 height 77
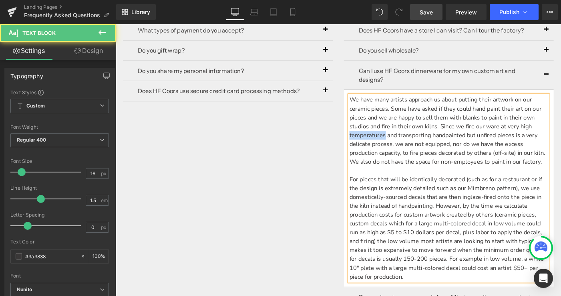
click at [399, 143] on p "We have many artists approach us about putting their artwork on our ceramic pie…" at bounding box center [478, 139] width 216 height 77
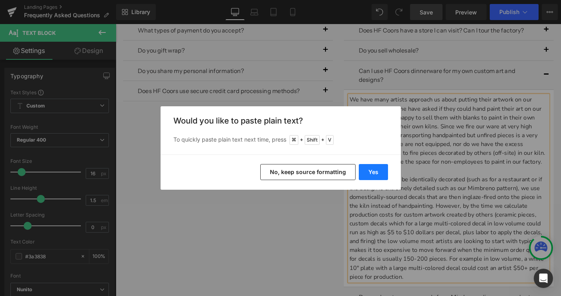
click at [372, 171] on button "Yes" at bounding box center [373, 172] width 29 height 16
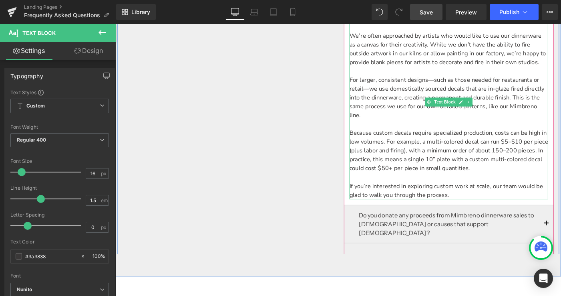
scroll to position [425, 0]
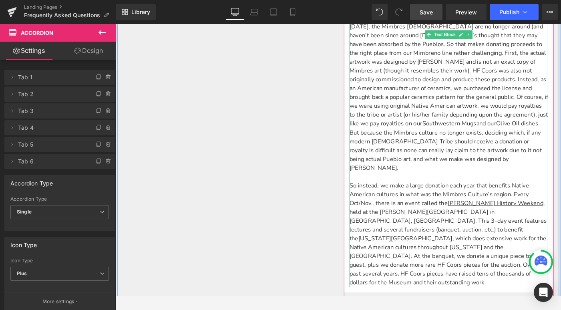
scroll to position [570, 0]
click at [455, 130] on p "[DATE], the Mimbres [DEMOGRAPHIC_DATA] are no longer around (and haven’t been s…" at bounding box center [478, 103] width 216 height 163
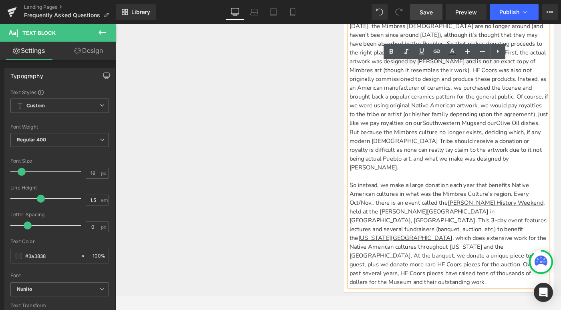
click at [452, 125] on p "[DATE], the Mimbres [DEMOGRAPHIC_DATA] are no longer around (and haven’t been s…" at bounding box center [478, 103] width 216 height 163
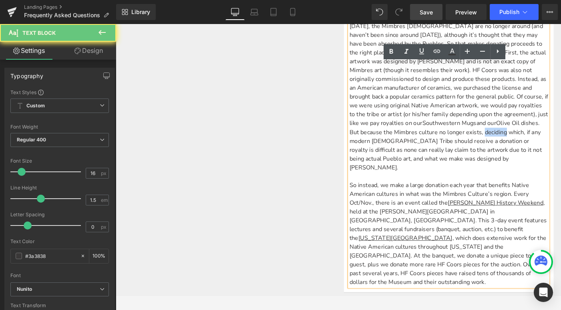
click at [452, 125] on p "[DATE], the Mimbres [DEMOGRAPHIC_DATA] are no longer around (and haven’t been s…" at bounding box center [478, 103] width 216 height 163
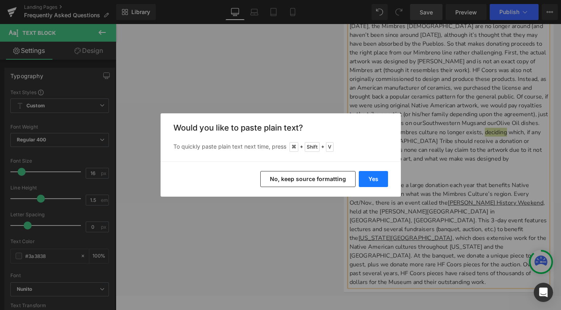
click at [376, 178] on button "Yes" at bounding box center [373, 179] width 29 height 16
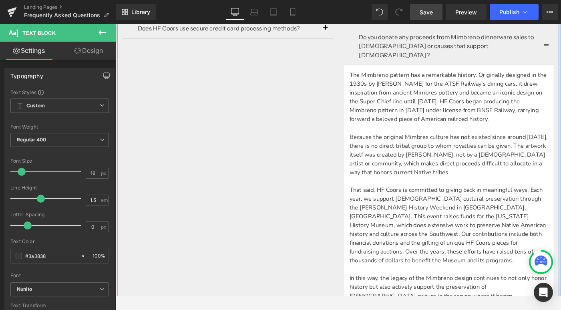
scroll to position [391, 0]
click at [313, 163] on div "Is HF Coors dinnerware lead-free and cadmium-free? Text Block Yes! All of HF Co…" at bounding box center [358, 121] width 481 height 448
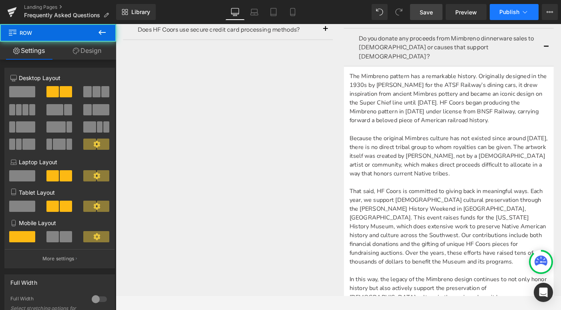
click at [513, 13] on span "Publish" at bounding box center [510, 12] width 20 height 6
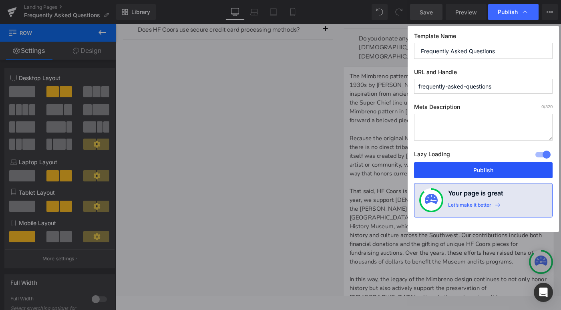
click at [484, 173] on button "Publish" at bounding box center [483, 170] width 139 height 16
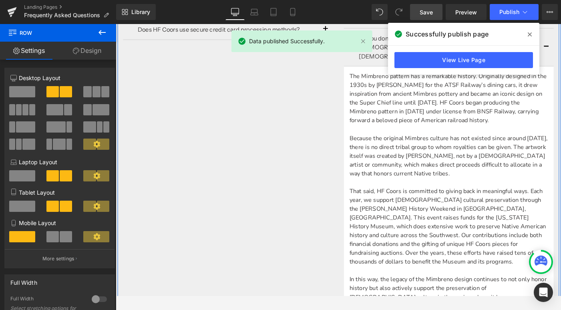
click at [308, 128] on div "Is HF Coors dinnerware lead-free and cadmium-free? Text Block Yes! All of HF Co…" at bounding box center [358, 121] width 481 height 448
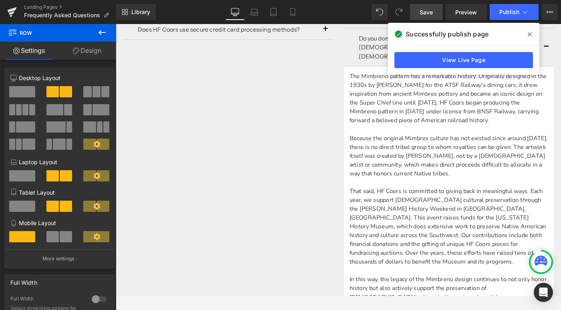
click at [532, 32] on span at bounding box center [530, 34] width 13 height 13
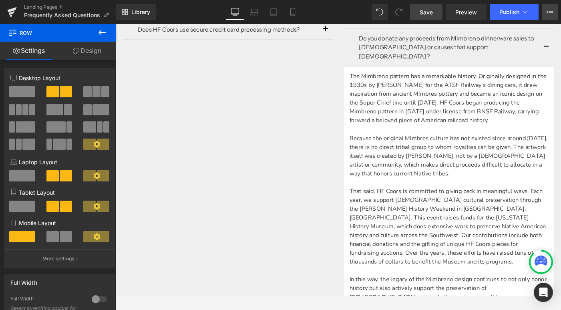
click at [551, 14] on icon at bounding box center [550, 12] width 6 height 6
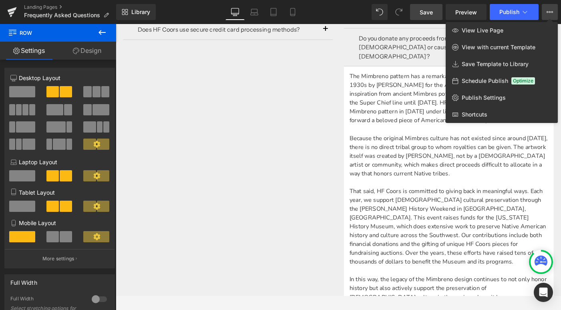
click at [212, 80] on div at bounding box center [339, 167] width 446 height 286
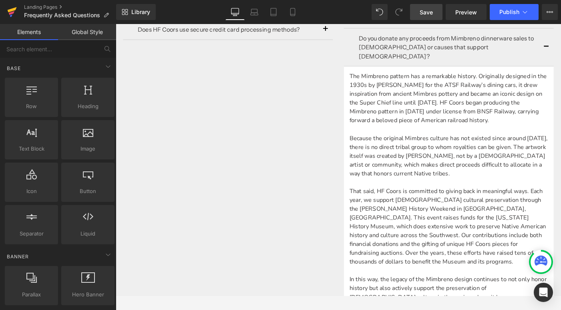
click at [5, 8] on link at bounding box center [12, 12] width 24 height 24
